Goal: Information Seeking & Learning: Understand process/instructions

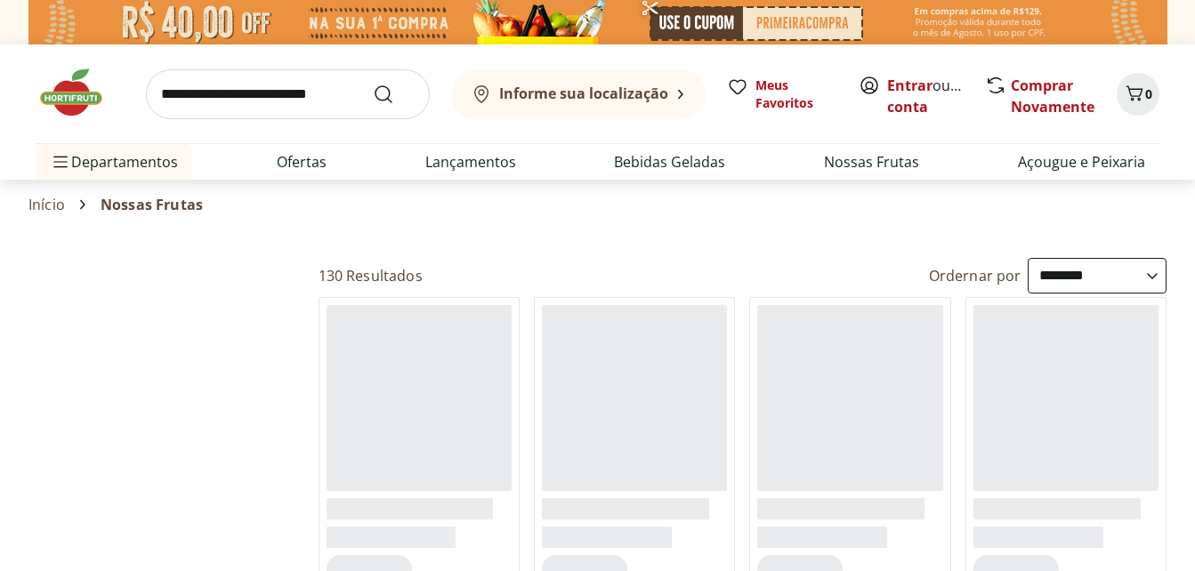
select select "**********"
drag, startPoint x: 104, startPoint y: 433, endPoint x: 695, endPoint y: 429, distance: 590.8
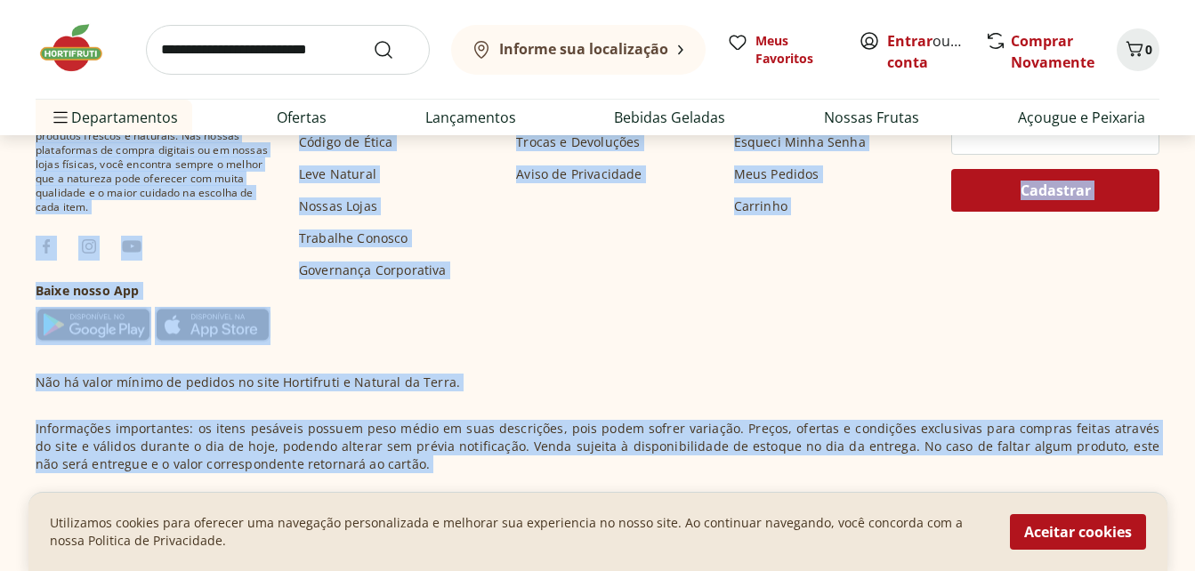
scroll to position [1513, 0]
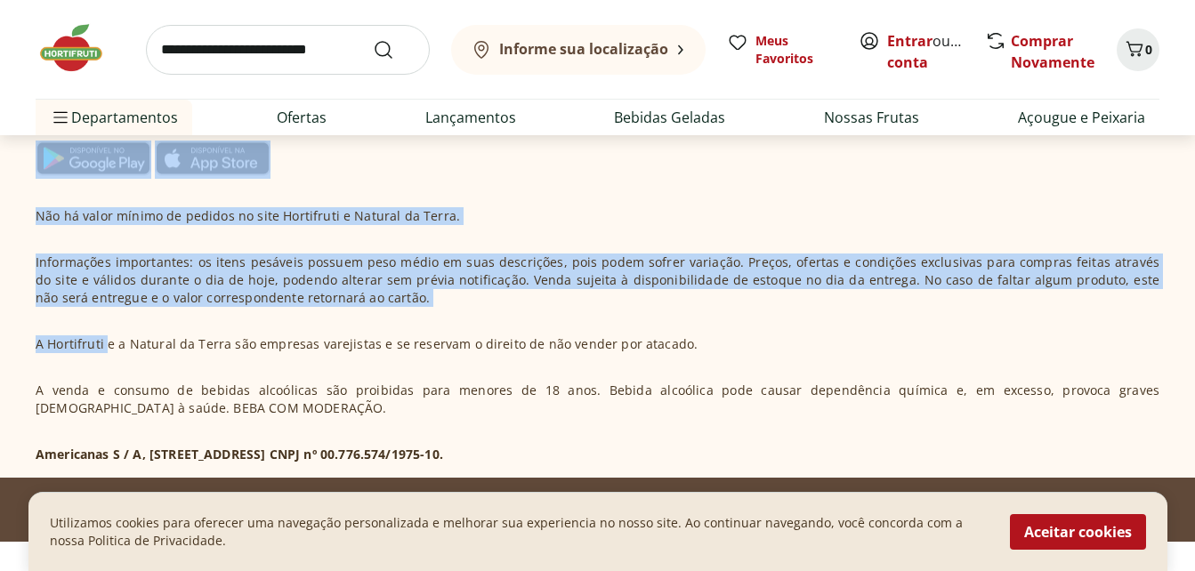
click at [278, 284] on p "Informações importantes: os itens pesáveis possuem peso médio em suas descriçõe…" at bounding box center [598, 280] width 1124 height 53
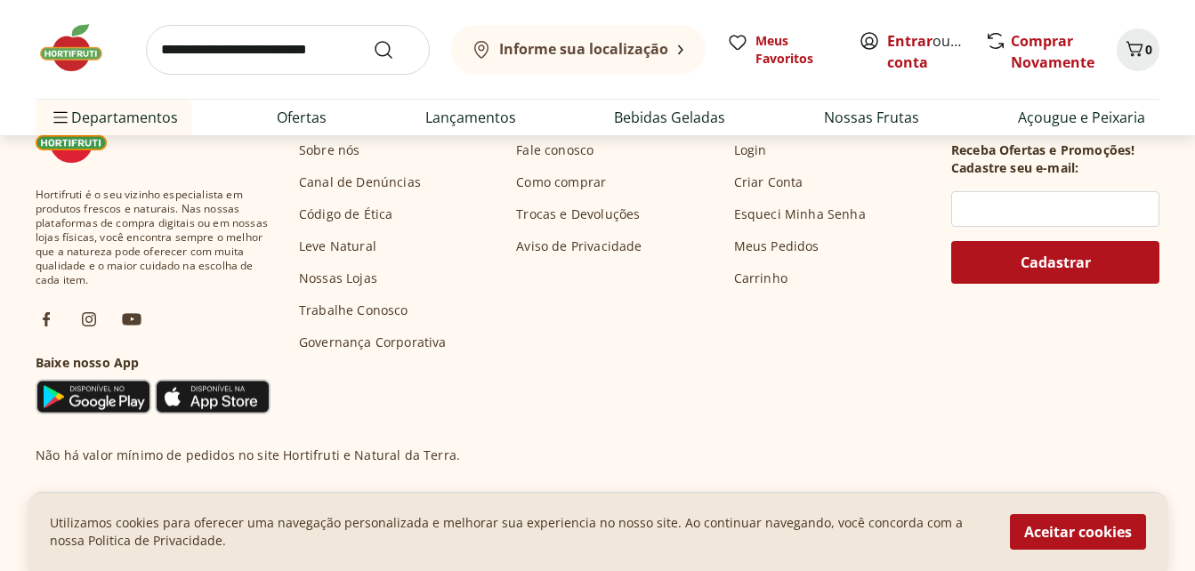
scroll to position [1752, 0]
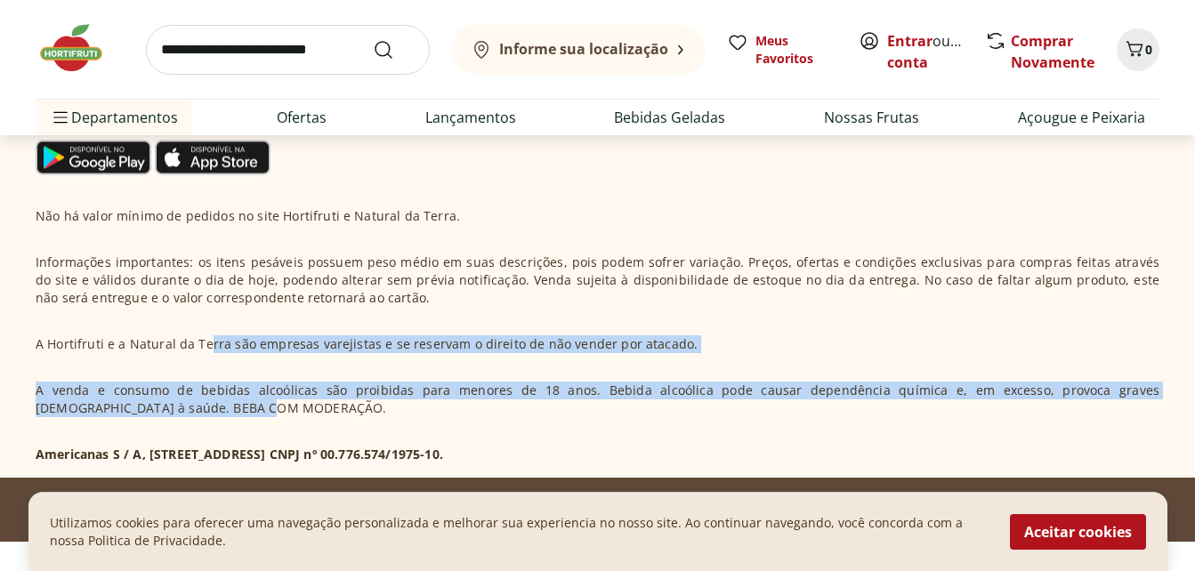
drag, startPoint x: 209, startPoint y: 337, endPoint x: 348, endPoint y: 402, distance: 153.3
click at [348, 402] on div "Não há valor mínimo de pedidos no site Hortifruti e Natural da Terra. Informaçõ…" at bounding box center [598, 335] width 1124 height 256
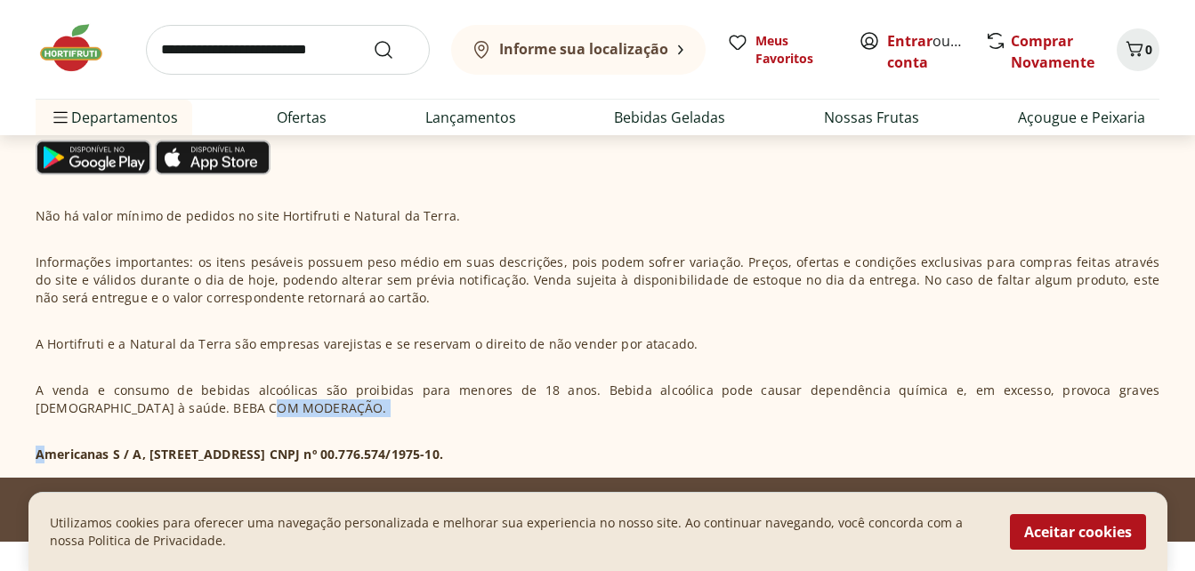
drag, startPoint x: 49, startPoint y: 467, endPoint x: 672, endPoint y: 458, distance: 622.9
click at [672, 458] on section "Hortifruti é o seu vizinho especialista em produtos frescos e naturais. Nas nos…" at bounding box center [597, 166] width 1195 height 621
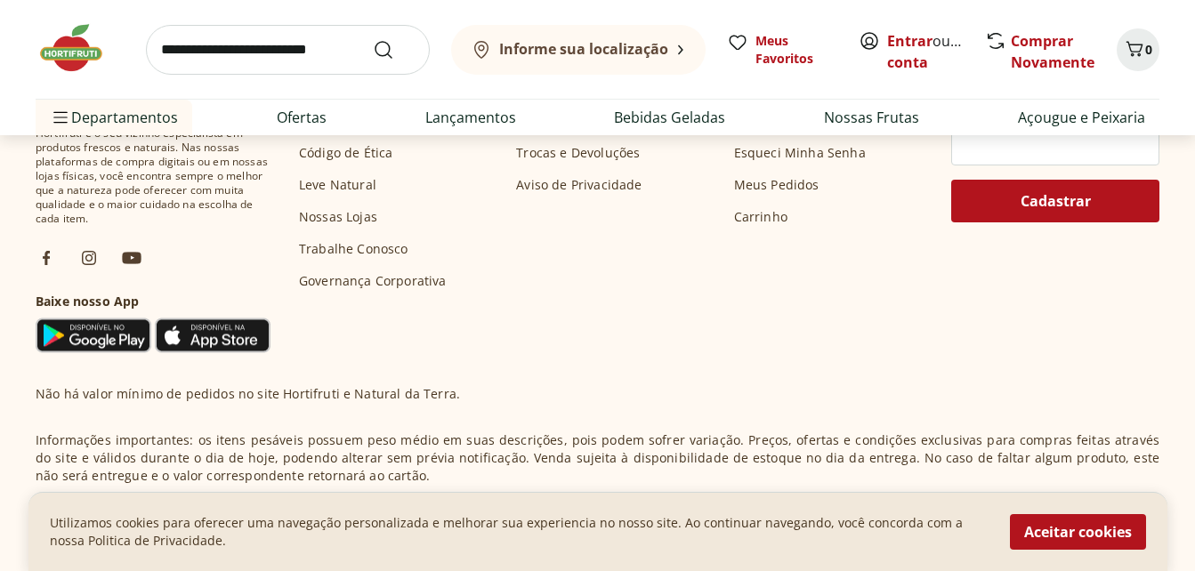
scroll to position [1396, 0]
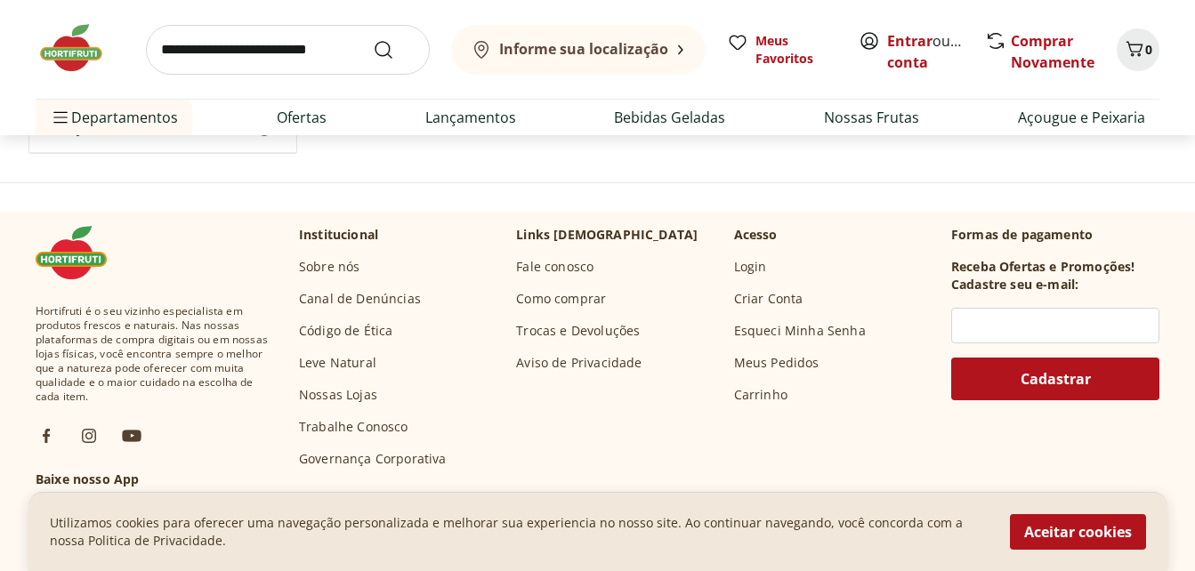
click at [545, 297] on link "Como comprar" at bounding box center [561, 299] width 90 height 18
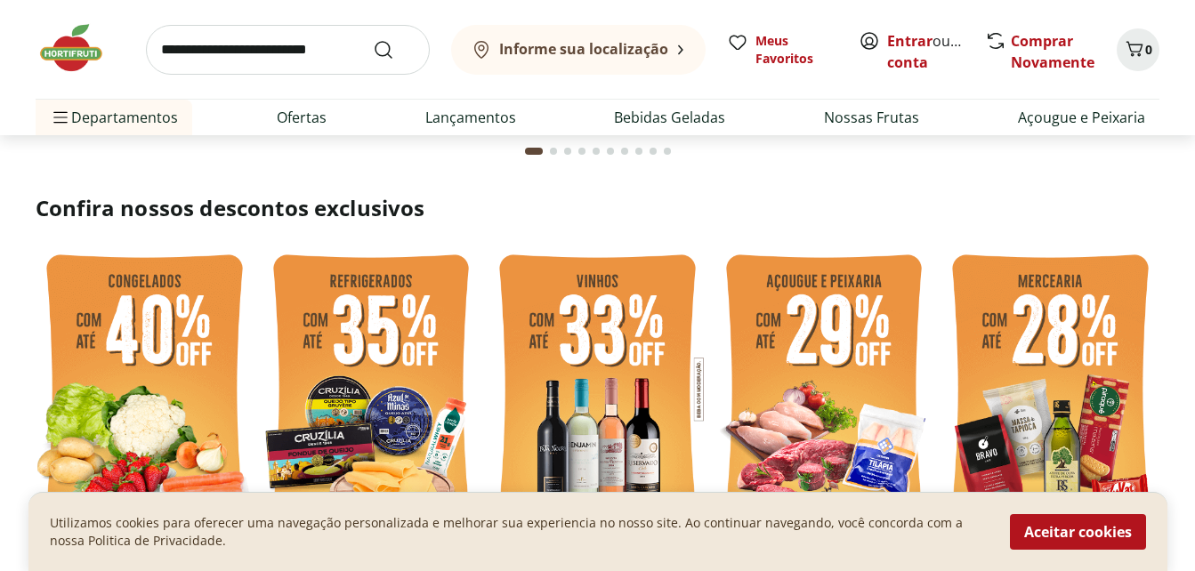
scroll to position [356, 0]
